Goal: Information Seeking & Learning: Learn about a topic

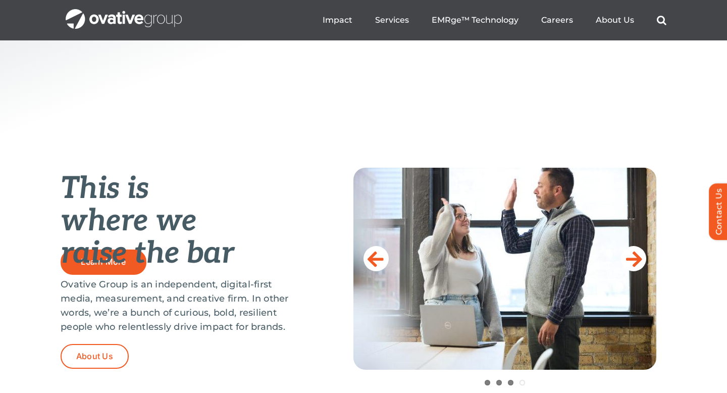
scroll to position [416, 0]
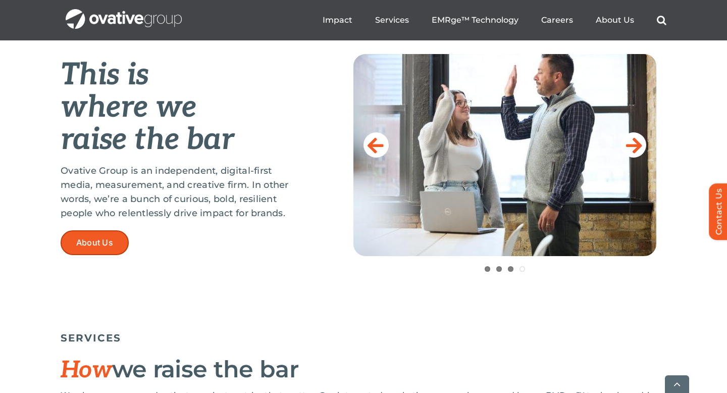
click at [107, 251] on link "About Us" at bounding box center [95, 242] width 68 height 25
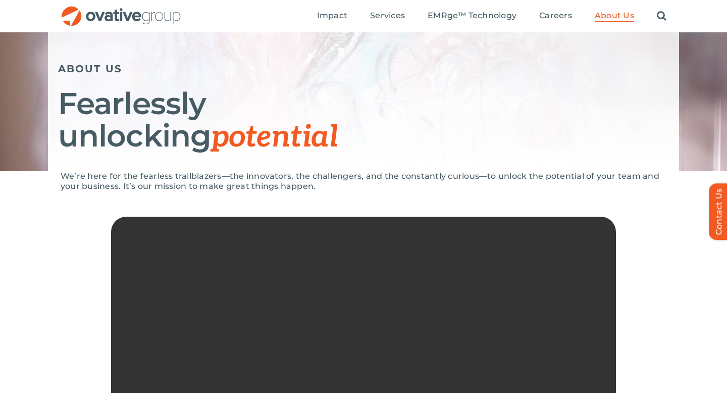
scroll to position [69, 0]
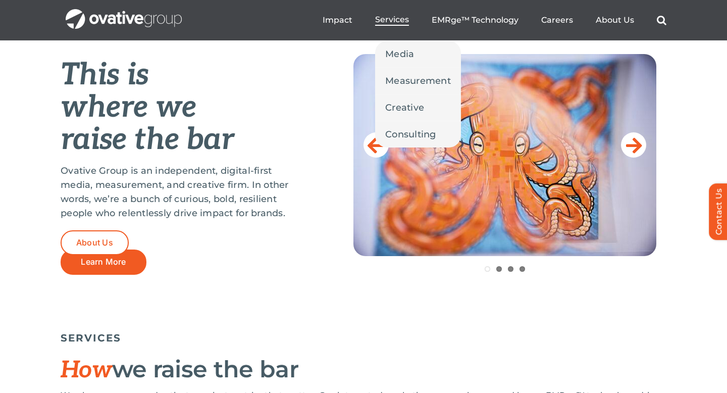
click at [387, 18] on span "Services" at bounding box center [392, 20] width 34 height 10
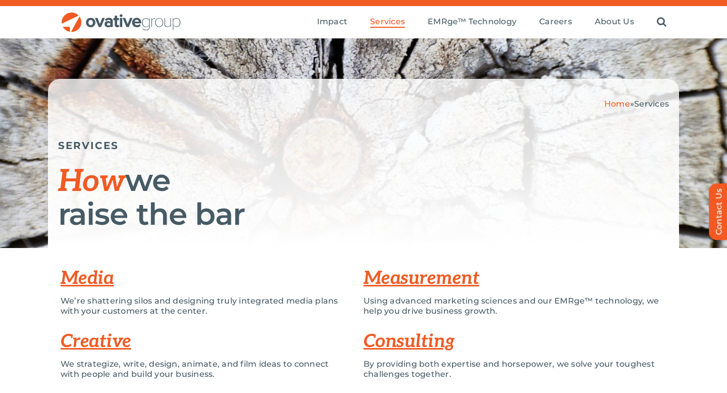
scroll to position [20, 0]
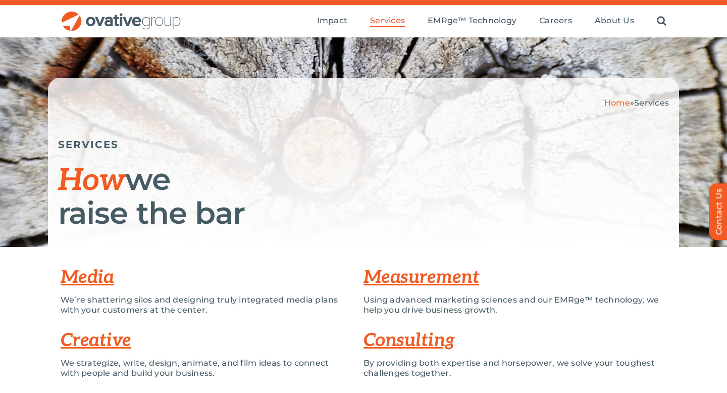
click at [399, 277] on link "Measurement" at bounding box center [422, 277] width 116 height 22
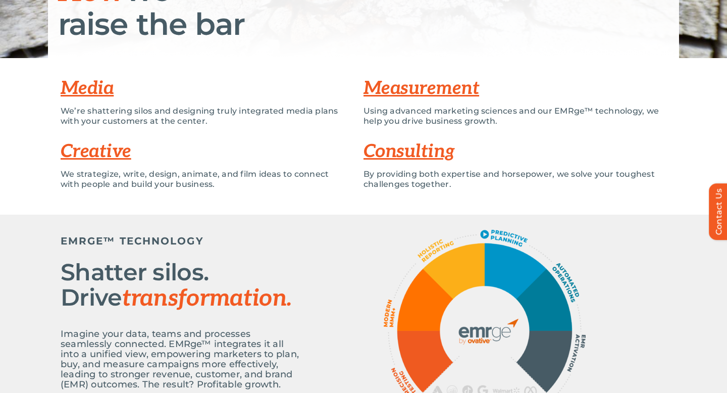
scroll to position [0, 0]
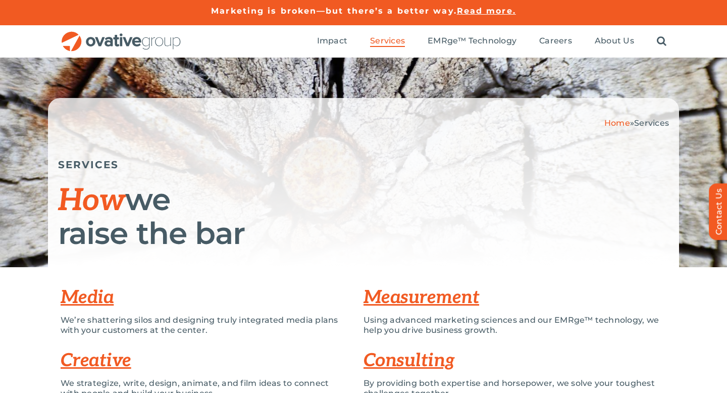
click at [94, 41] on img "OG_Full_horizontal_RGB" at bounding box center [121, 41] width 121 height 21
